Goal: Task Accomplishment & Management: Manage account settings

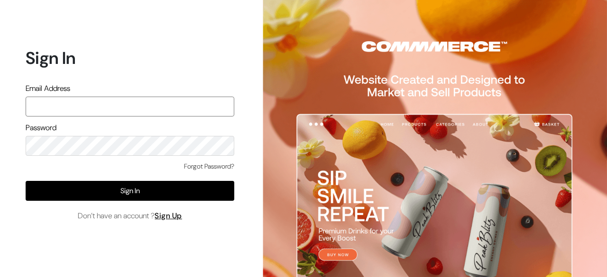
click at [183, 104] on input "text" at bounding box center [130, 107] width 209 height 20
click at [198, 107] on input "text" at bounding box center [130, 107] width 209 height 20
click at [203, 108] on input "text" at bounding box center [130, 107] width 209 height 20
type input "festecartdesi@gmail.com"
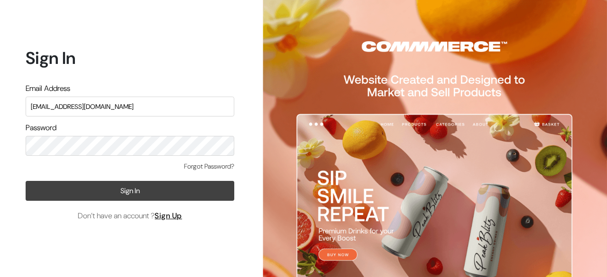
click at [123, 195] on button "Sign In" at bounding box center [130, 191] width 209 height 20
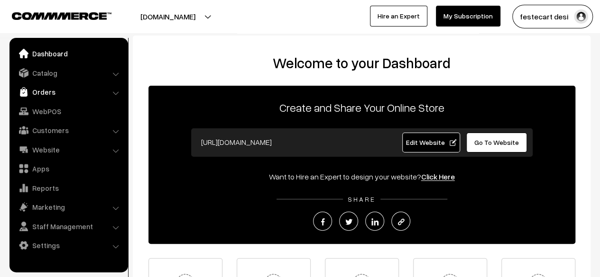
click at [47, 93] on link "Orders" at bounding box center [68, 91] width 113 height 17
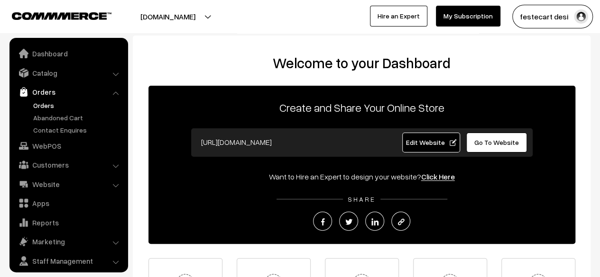
click at [48, 105] on link "Orders" at bounding box center [78, 106] width 94 height 10
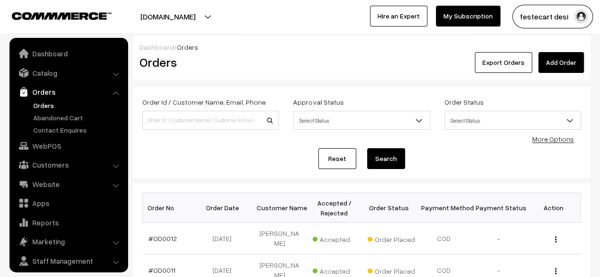
scroll to position [25, 0]
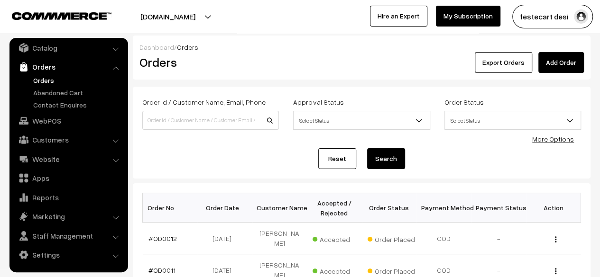
click at [285, 153] on div "Reset Search" at bounding box center [361, 158] width 439 height 21
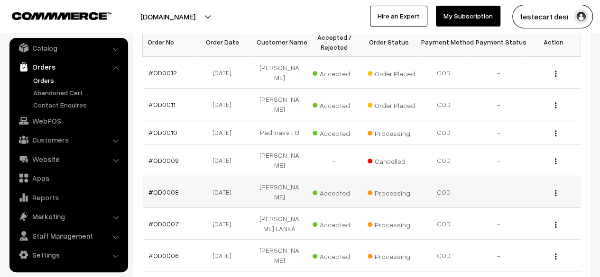
scroll to position [130, 0]
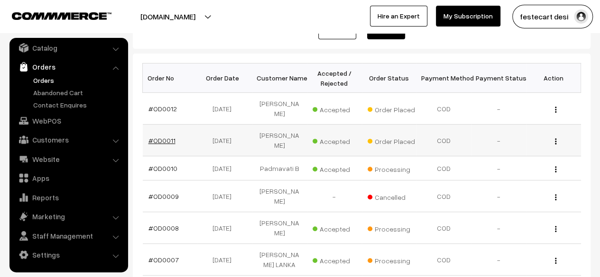
click at [160, 137] on link "#OD0011" at bounding box center [161, 141] width 27 height 8
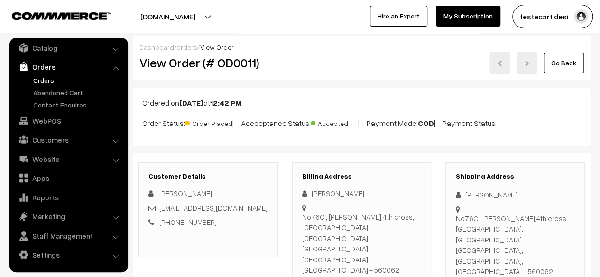
click at [48, 79] on link "Orders" at bounding box center [78, 80] width 94 height 10
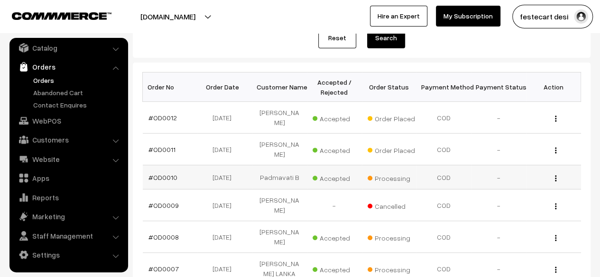
scroll to position [121, 0]
click at [165, 145] on link "#OD0011" at bounding box center [161, 149] width 27 height 8
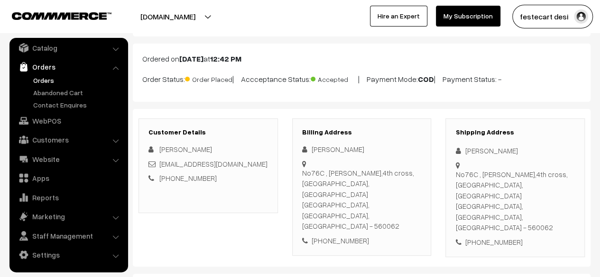
scroll to position [45, 0]
click at [46, 79] on link "Orders" at bounding box center [78, 80] width 94 height 10
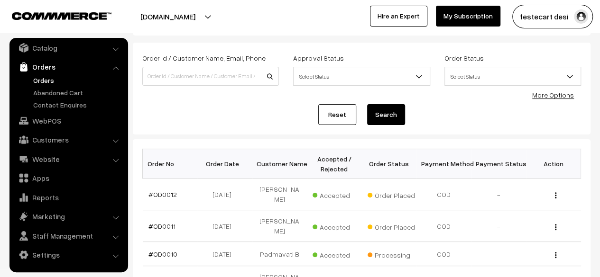
scroll to position [45, 0]
click at [162, 190] on link "#OD0012" at bounding box center [162, 194] width 28 height 8
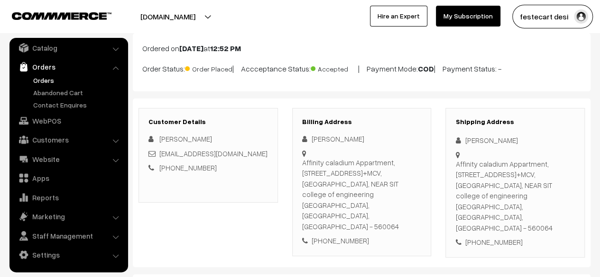
scroll to position [55, 0]
click at [385, 173] on div "Affinity caladium Appartment, [STREET_ADDRESS], [GEOGRAPHIC_DATA], NEAR SIT col…" at bounding box center [361, 194] width 119 height 75
click at [385, 173] on div "Affinity caladium Appartment, 2nd floor, Flat no 210, 5HF3+MCV, Rajanukunte, NE…" at bounding box center [361, 194] width 119 height 75
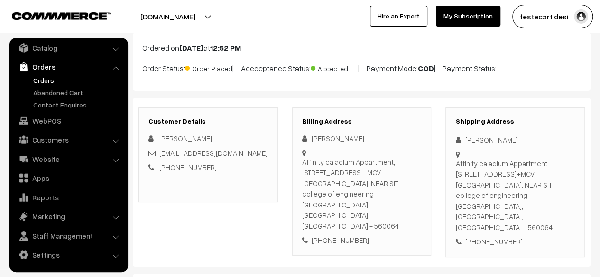
click at [385, 173] on div "Affinity caladium Appartment, 2nd floor, Flat no 210, 5HF3+MCV, Rajanukunte, NE…" at bounding box center [361, 194] width 119 height 75
click at [392, 173] on div "Affinity caladium Appartment, 2nd floor, Flat no 210, 5HF3+MCV, Rajanukunte, NE…" at bounding box center [361, 194] width 119 height 75
click at [374, 168] on div "Affinity caladium Appartment, 2nd floor, Flat no 210, 5HF3+MCV, Rajanukunte, NE…" at bounding box center [361, 194] width 119 height 75
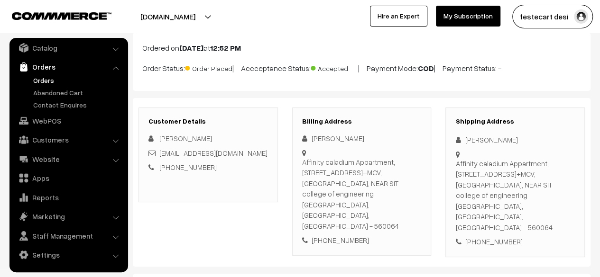
click at [356, 159] on div "Affinity caladium Appartment, 2nd floor, Flat no 210, 5HF3+MCV, Rajanukunte, NE…" at bounding box center [361, 194] width 119 height 75
click at [375, 235] on div "+91 9591030303" at bounding box center [361, 240] width 119 height 11
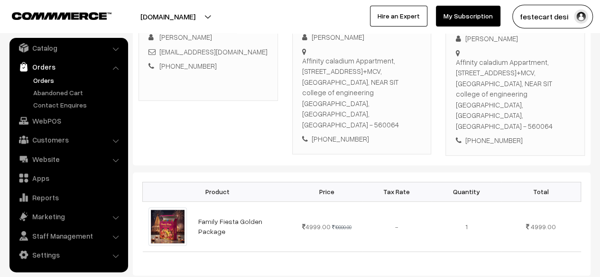
click at [384, 230] on div "Product Price Tax Rate Quantity Total Family Fiesta Golden Package 4999.00 1000…" at bounding box center [361, 224] width 457 height 103
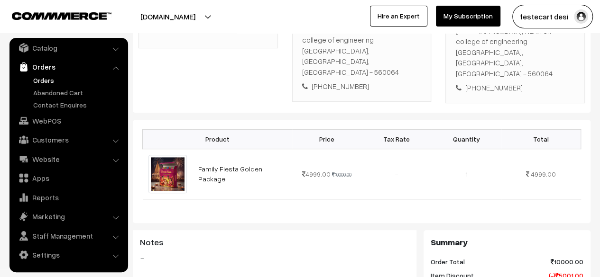
scroll to position [210, 0]
click at [356, 173] on div "Product Price Tax Rate Quantity Total Family Fiesta Golden Package 4999.00 1000…" at bounding box center [361, 170] width 457 height 103
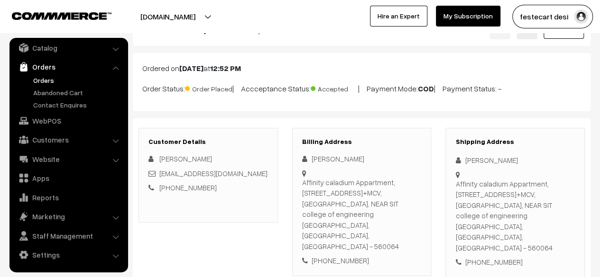
scroll to position [0, 0]
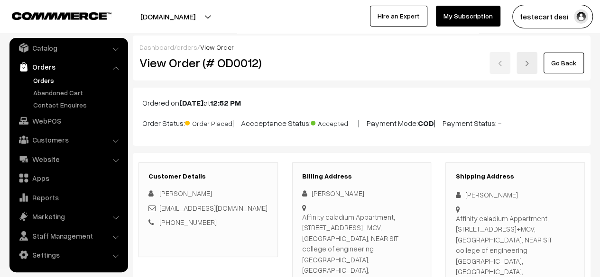
click at [46, 79] on link "Orders" at bounding box center [78, 80] width 94 height 10
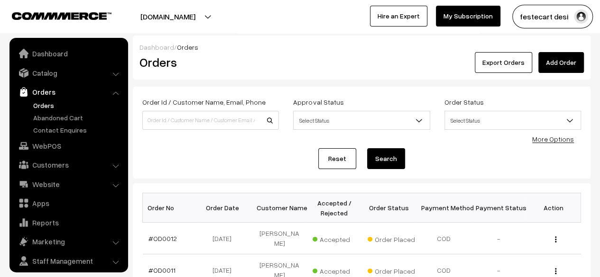
scroll to position [25, 0]
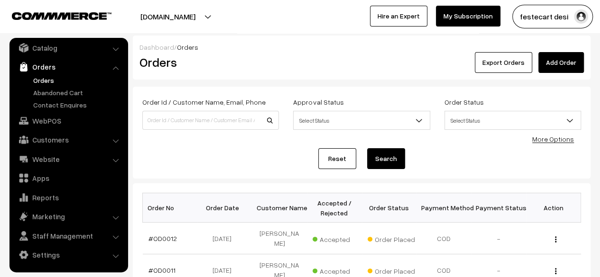
click at [297, 162] on div "Reset Search" at bounding box center [361, 158] width 439 height 21
click at [361, 174] on div "Order Id / Customer Name, Email, Phone Approval Status Select Status Awaiting A…" at bounding box center [361, 133] width 457 height 92
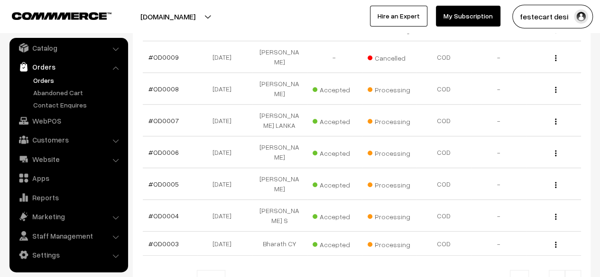
scroll to position [274, 0]
